Goal: Task Accomplishment & Management: Complete application form

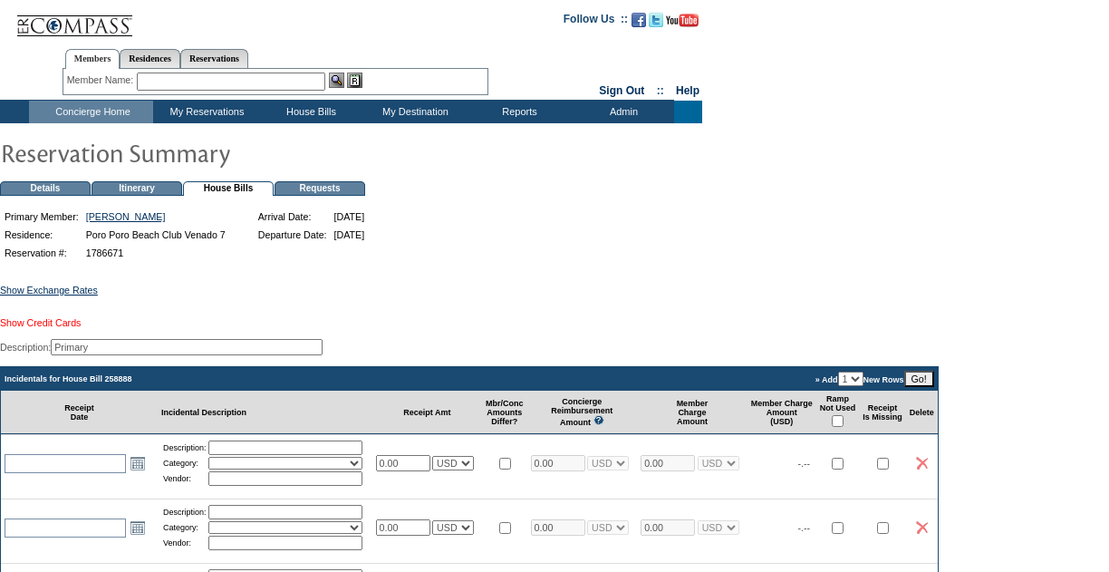
click at [55, 328] on link "Show Credit Cards" at bounding box center [40, 322] width 81 height 11
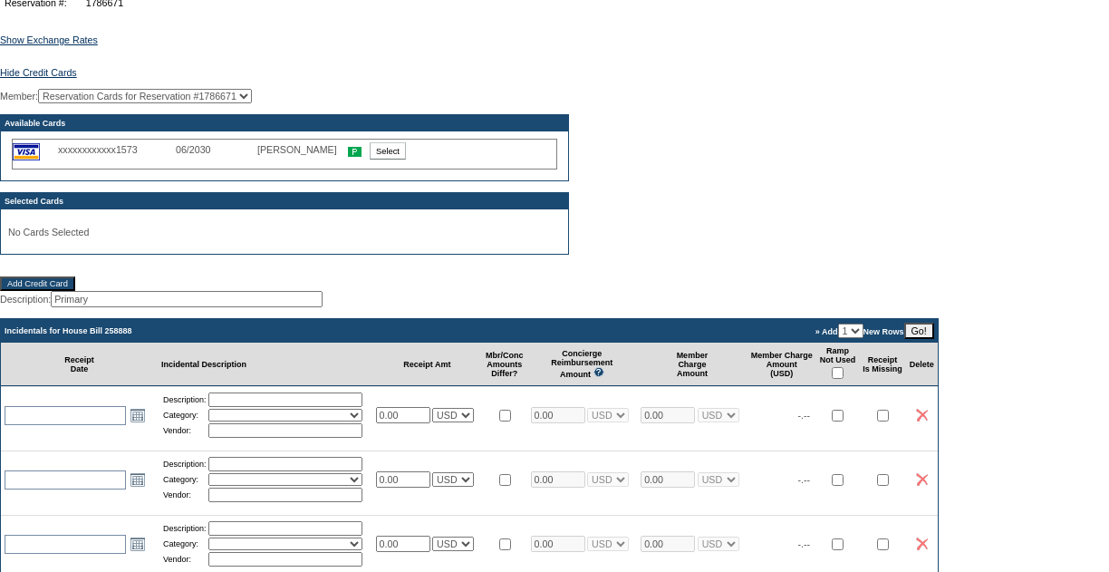
scroll to position [249, 0]
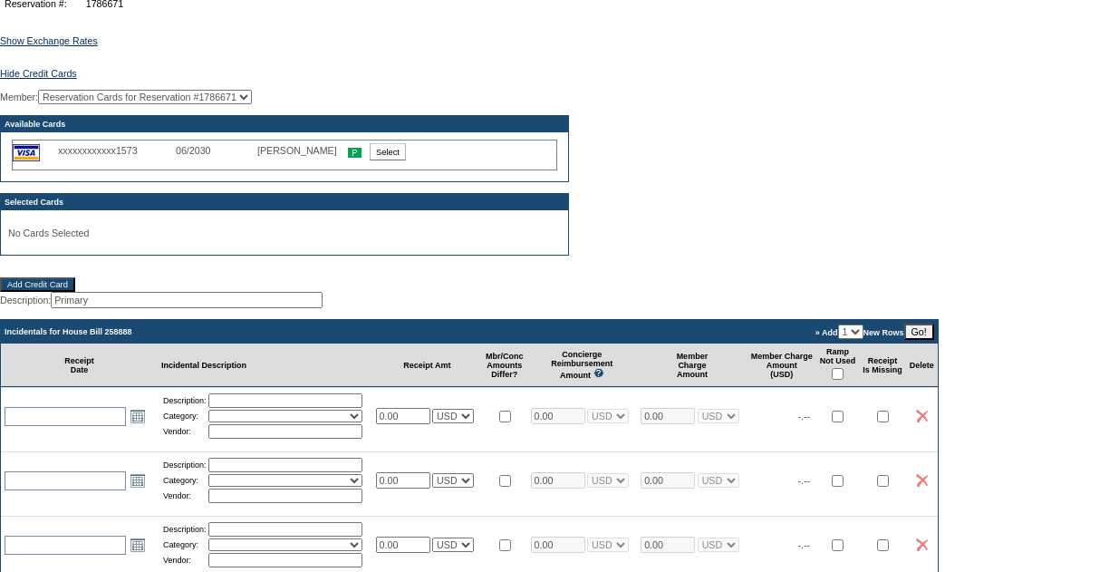
click at [65, 292] on input "Add Credit Card" at bounding box center [37, 284] width 75 height 14
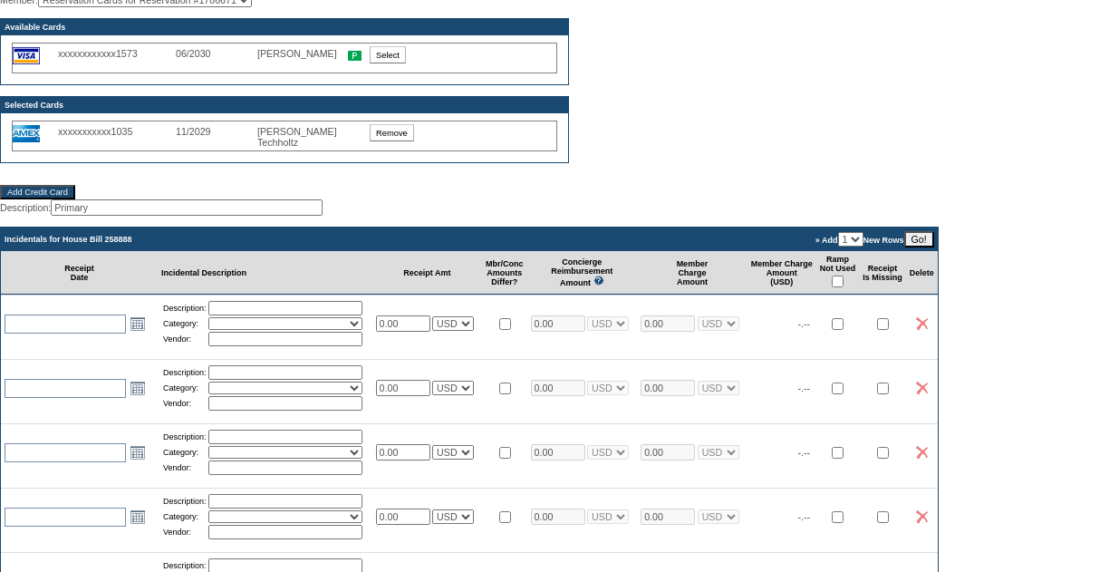
scroll to position [349, 0]
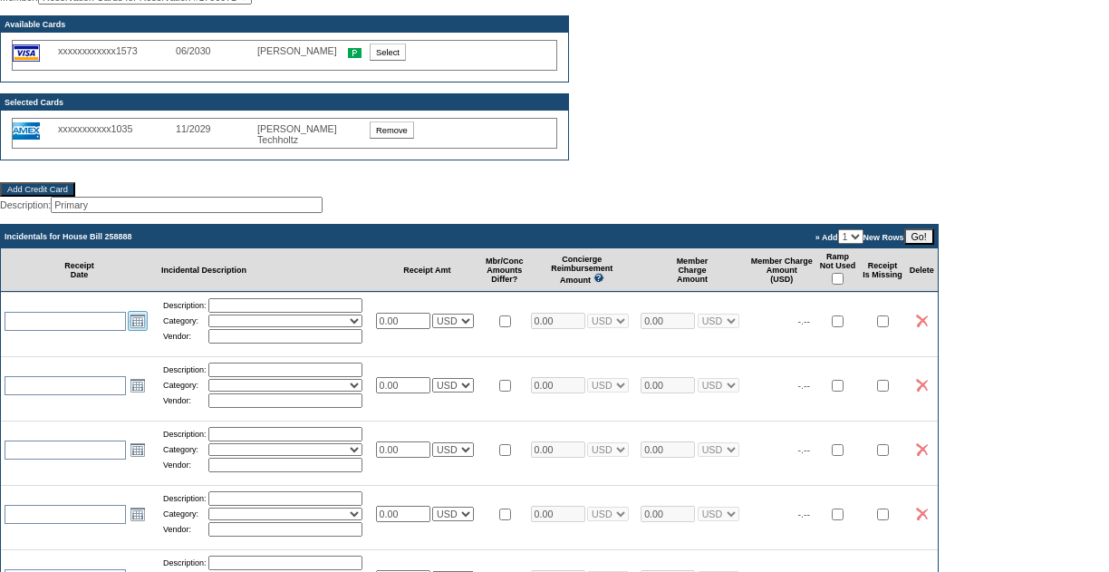
click at [138, 331] on link "Open the calendar popup." at bounding box center [138, 321] width 20 height 20
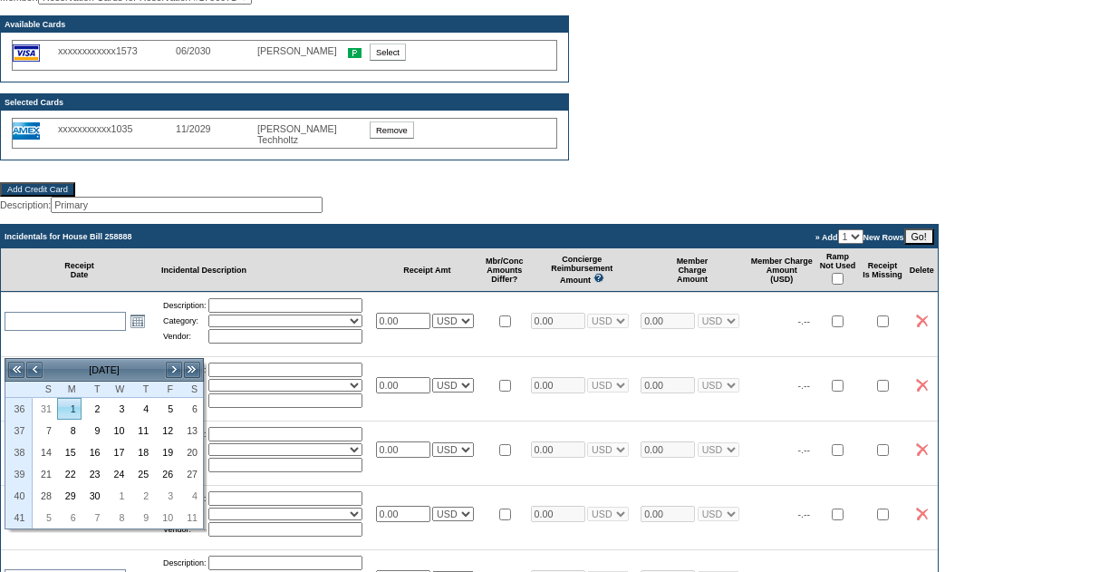
click at [78, 409] on link "1" at bounding box center [69, 409] width 23 height 20
type input "[DATE]"
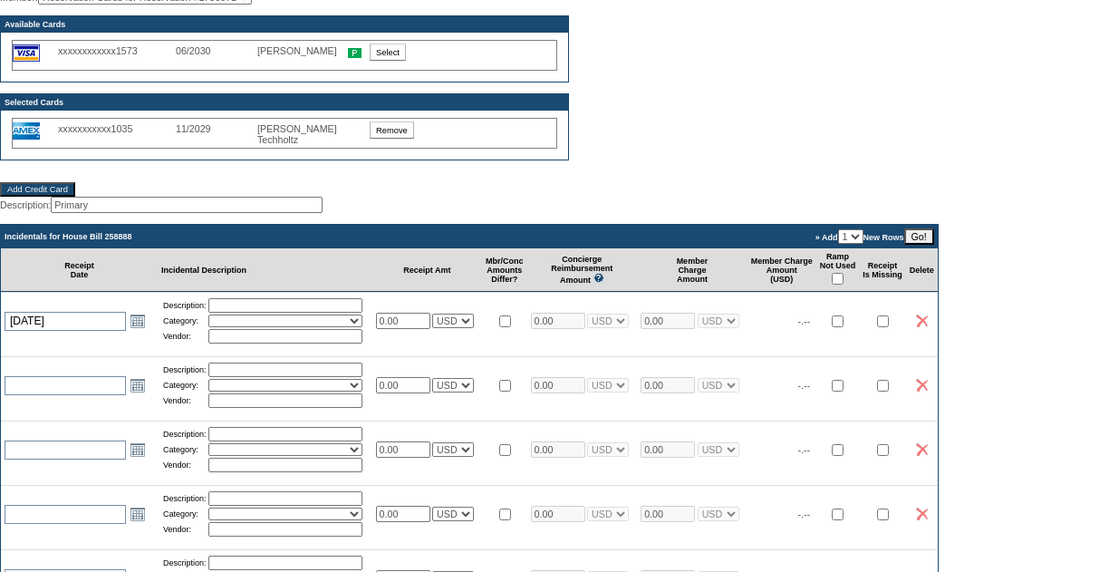
click at [246, 313] on input "text" at bounding box center [285, 305] width 154 height 14
type input "Transportation 3 Monkies"
select select "17"
click at [251, 343] on input "text" at bounding box center [285, 336] width 154 height 14
type input "Agencia de viajes [PERSON_NAME] de mono SA."
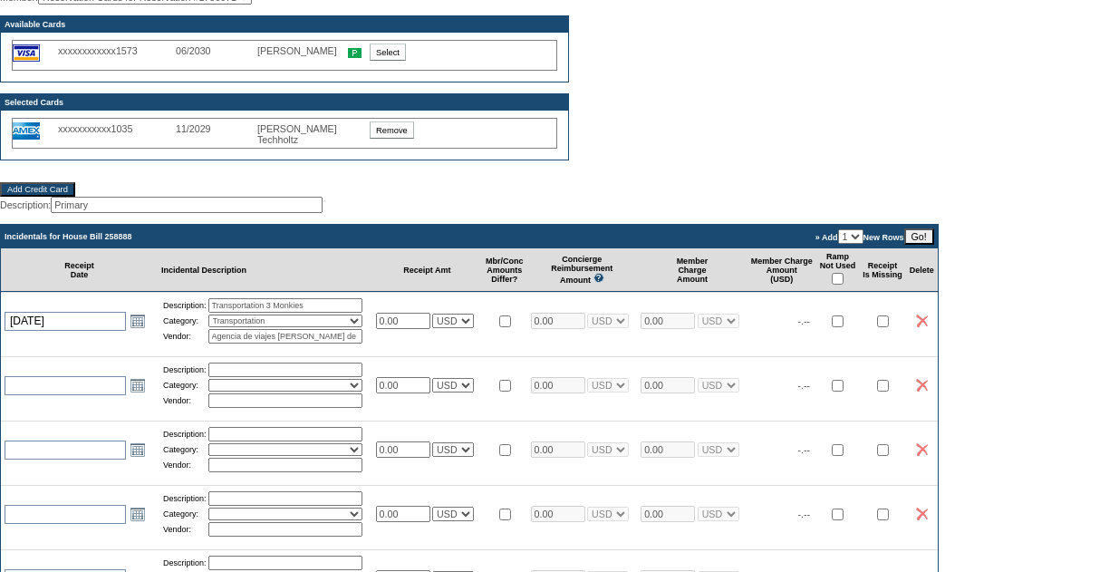
drag, startPoint x: 423, startPoint y: 346, endPoint x: 360, endPoint y: 353, distance: 63.8
click at [360, 349] on tr "[DATE] [DATE] Open the calendar popup. << < [DATE] > >> S M T W T F S 36 31 1 2…" at bounding box center [469, 320] width 937 height 57
type input "113.00"
select select "1"
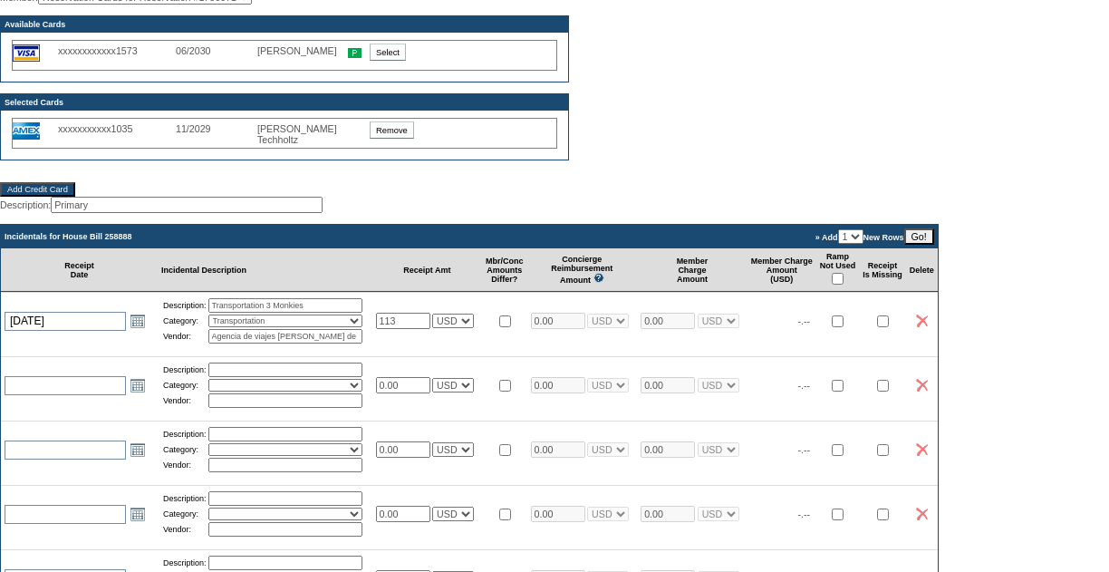
type input "113.00"
select select "1"
click at [521, 349] on td at bounding box center [504, 320] width 45 height 57
click at [843, 284] on input "checkbox" at bounding box center [838, 279] width 12 height 12
checkbox input "true"
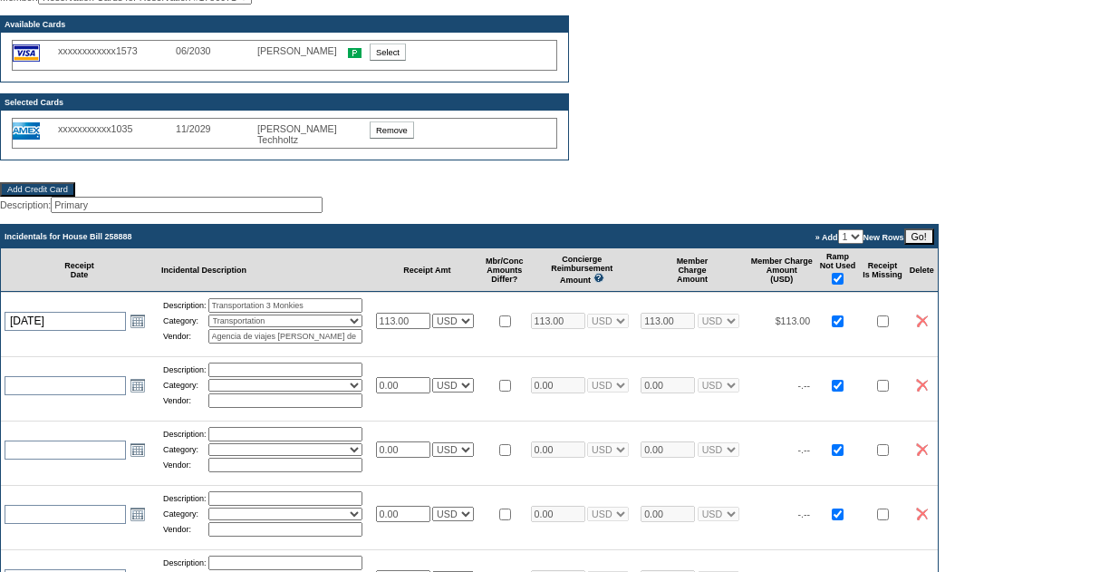
checkbox input "true"
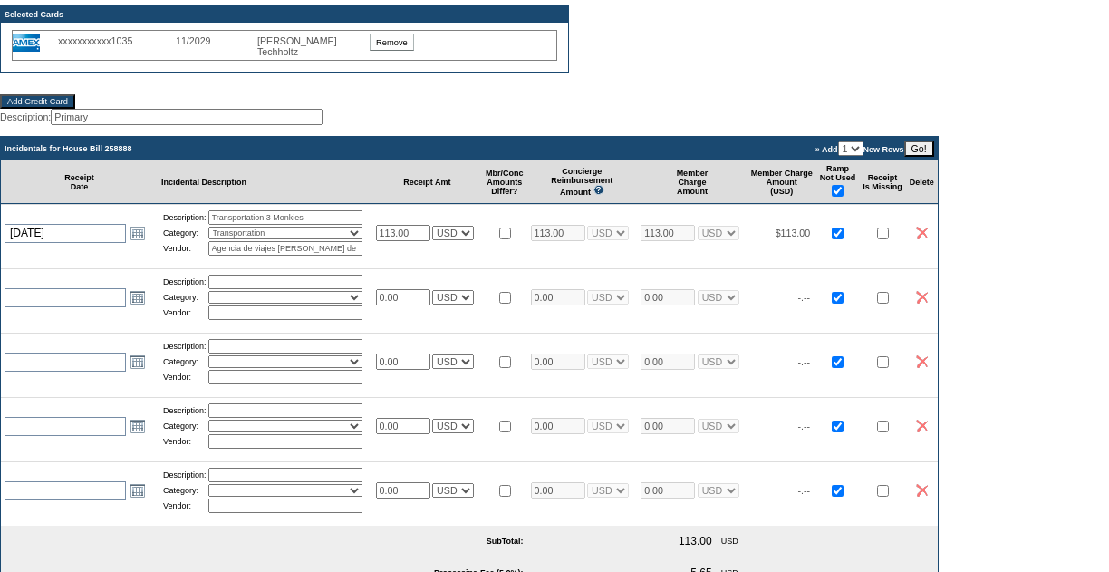
scroll to position [447, 0]
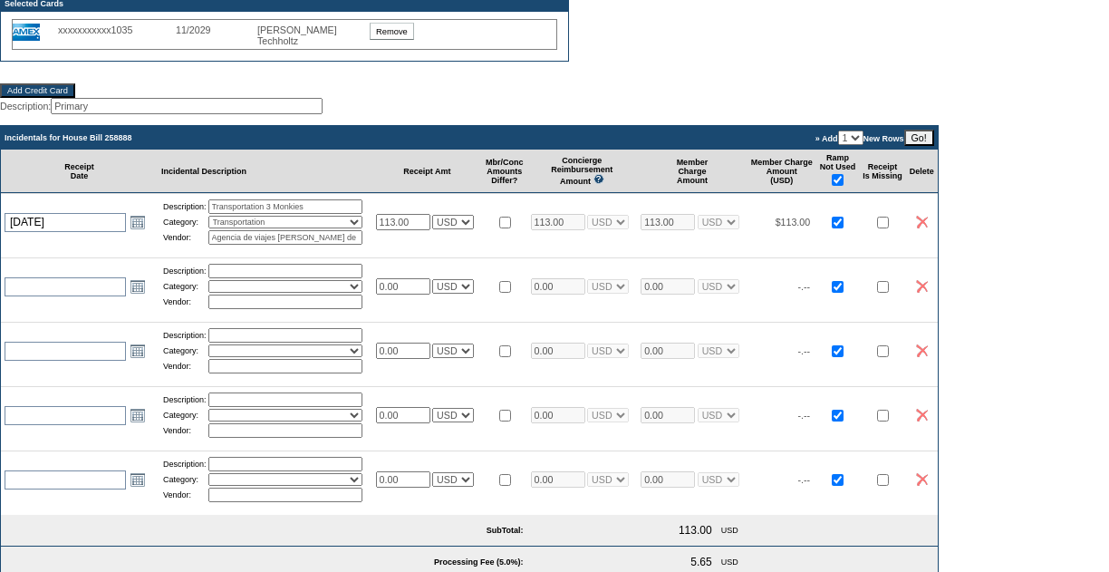
click at [146, 114] on input "Primary" at bounding box center [187, 106] width 272 height 16
drag, startPoint x: 146, startPoint y: 128, endPoint x: 45, endPoint y: 139, distance: 101.2
click at [46, 138] on div "Show Exchange Rates Exchange Rates for [DATE] Currency Rate To USD Rate From US…" at bounding box center [554, 311] width 1109 height 993
type input "P"
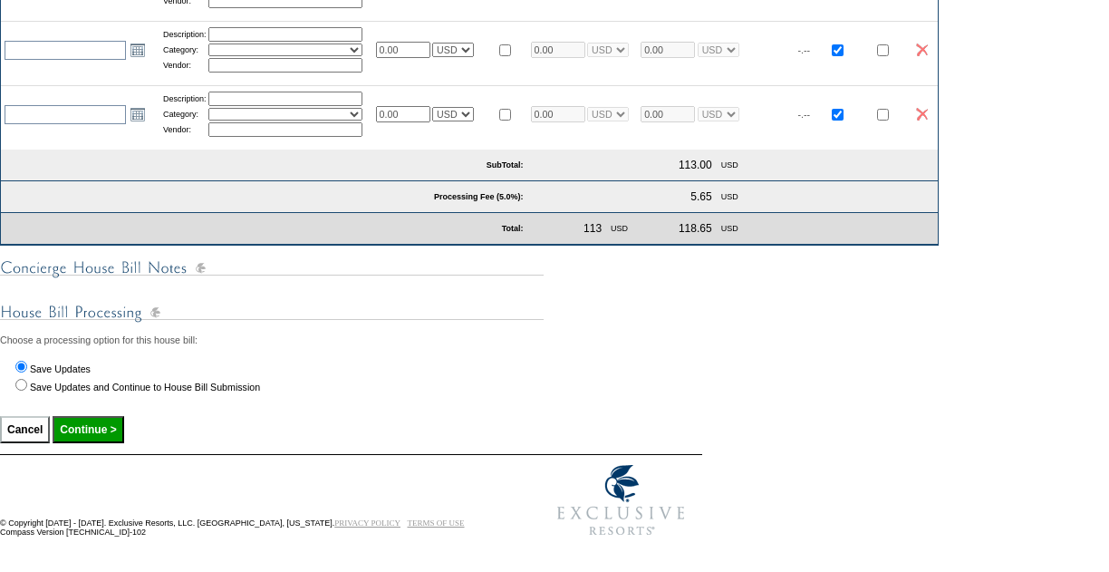
scroll to position [864, 0]
type input "[PERSON_NAME] House Bill."
click at [111, 428] on input "Continue >" at bounding box center [88, 429] width 71 height 27
type input "Processing..."
